Goal: Information Seeking & Learning: Find specific fact

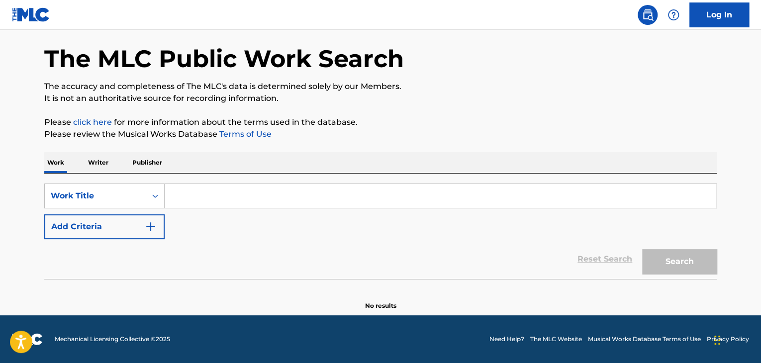
click at [190, 200] on input "Search Form" at bounding box center [440, 196] width 551 height 24
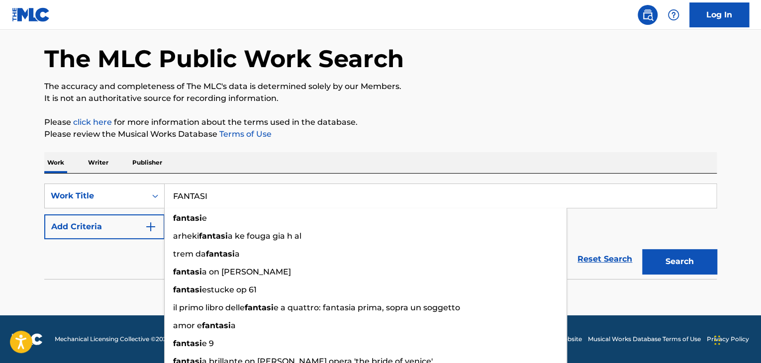
type input "FANTASI"
click at [115, 231] on button "Add Criteria" at bounding box center [104, 226] width 120 height 25
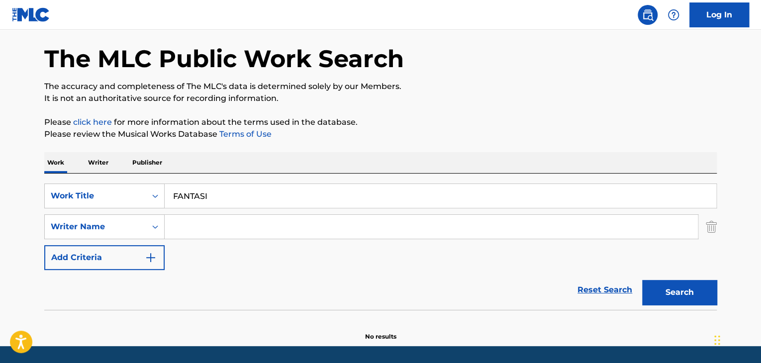
click at [215, 226] on input "Search Form" at bounding box center [431, 227] width 533 height 24
type input "EKMAN"
click at [642, 280] on button "Search" at bounding box center [679, 292] width 75 height 25
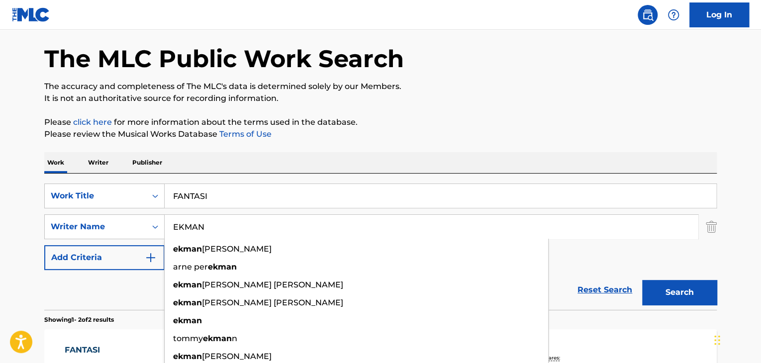
click at [678, 297] on button "Search" at bounding box center [679, 292] width 75 height 25
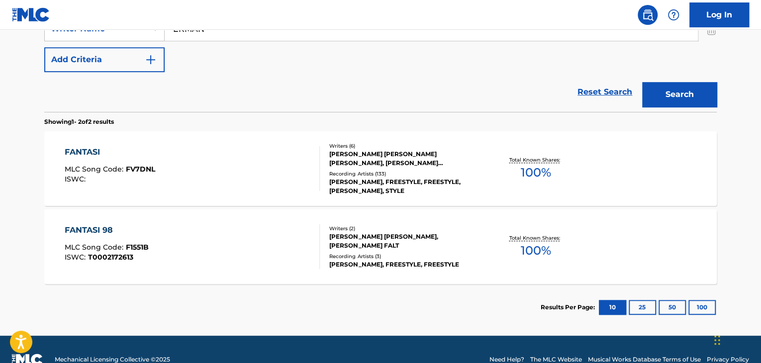
scroll to position [237, 0]
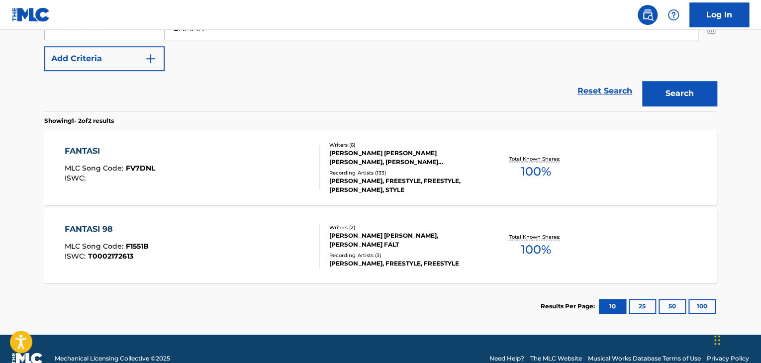
click at [236, 156] on div "FANTASI MLC Song Code : FV7DNL ISWC :" at bounding box center [193, 167] width 256 height 45
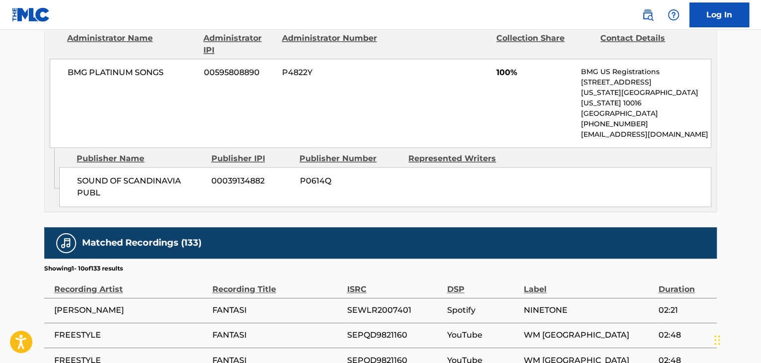
scroll to position [497, 0]
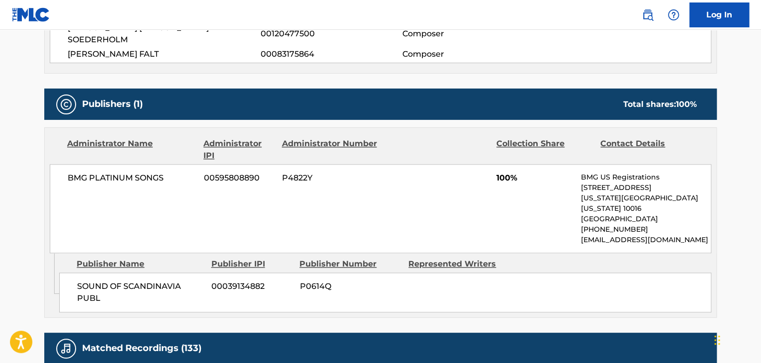
scroll to position [256, 0]
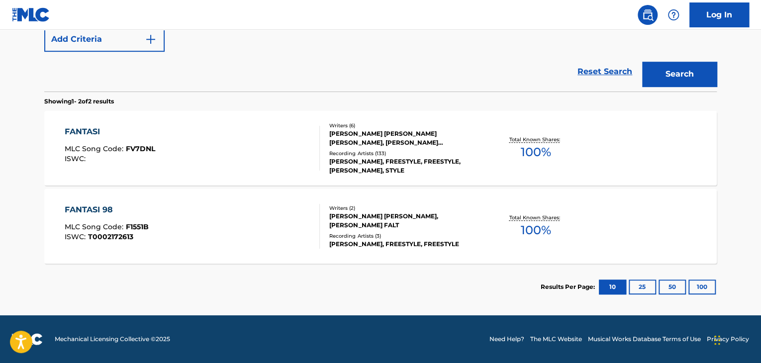
click at [88, 208] on div "FANTASI 98" at bounding box center [107, 210] width 84 height 12
